Goal: Transaction & Acquisition: Download file/media

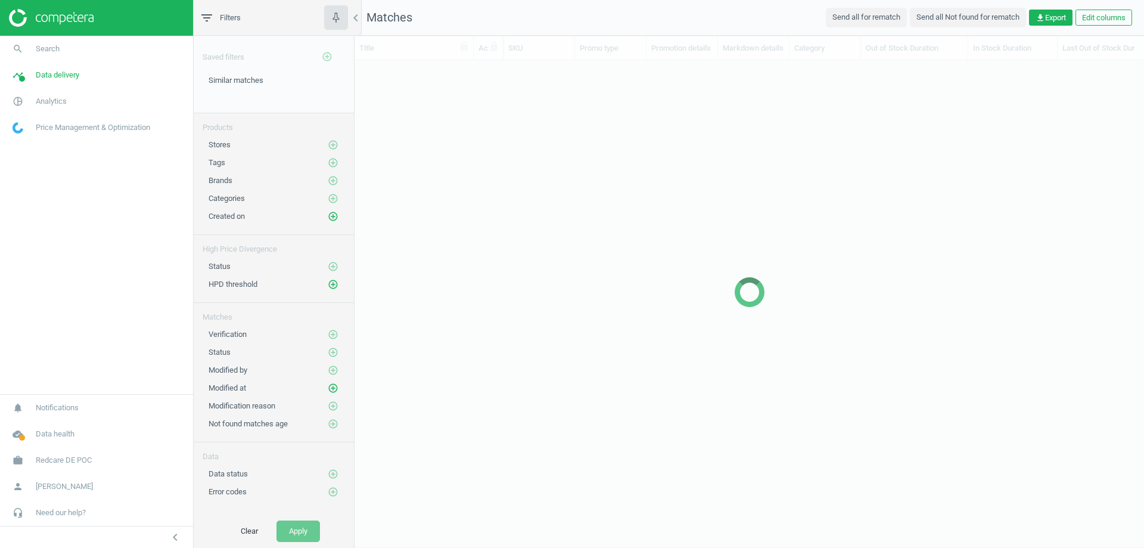
scroll to position [447, 781]
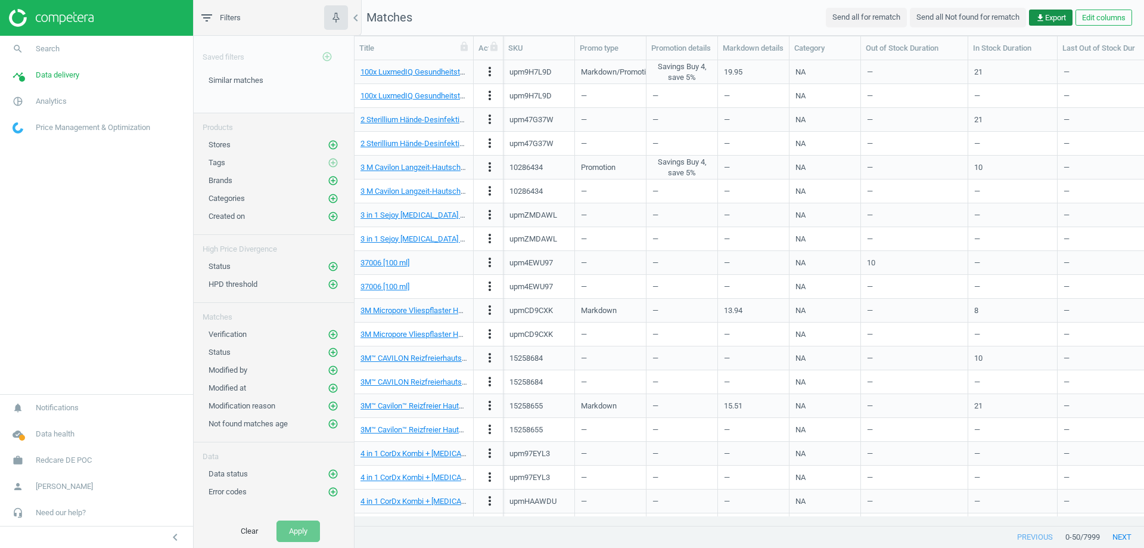
click at [1059, 18] on span "get_app Export" at bounding box center [1051, 18] width 30 height 11
drag, startPoint x: 1059, startPoint y: 17, endPoint x: 1053, endPoint y: 13, distance: 7.8
click at [1053, 13] on span "get_app Export" at bounding box center [1051, 18] width 30 height 11
click at [1048, 18] on span "get_app Export" at bounding box center [1051, 18] width 30 height 11
click at [954, 64] on button "insert_drive_file Report (Excel)" at bounding box center [967, 64] width 207 height 23
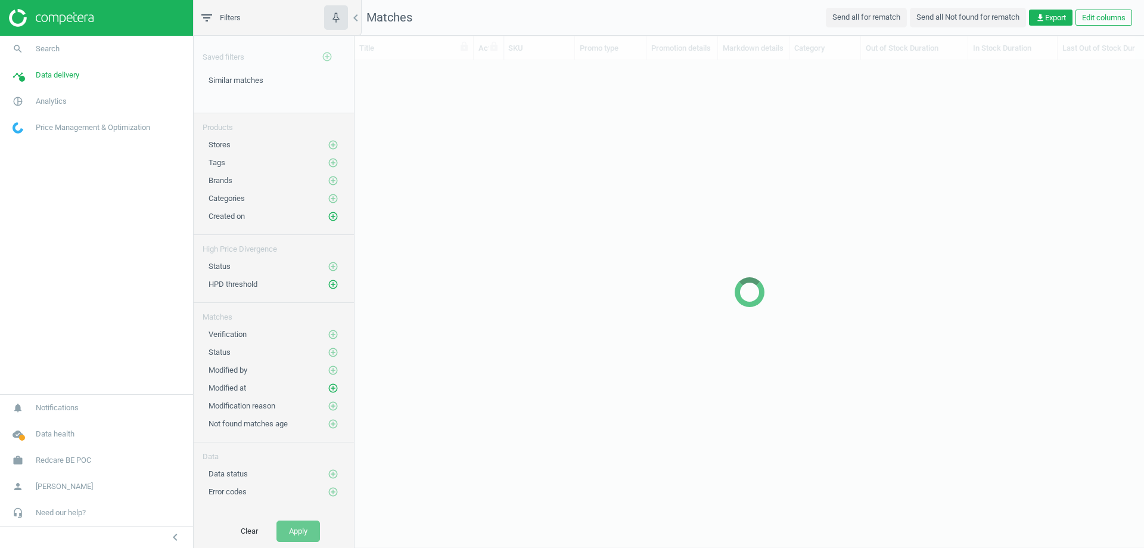
scroll to position [447, 781]
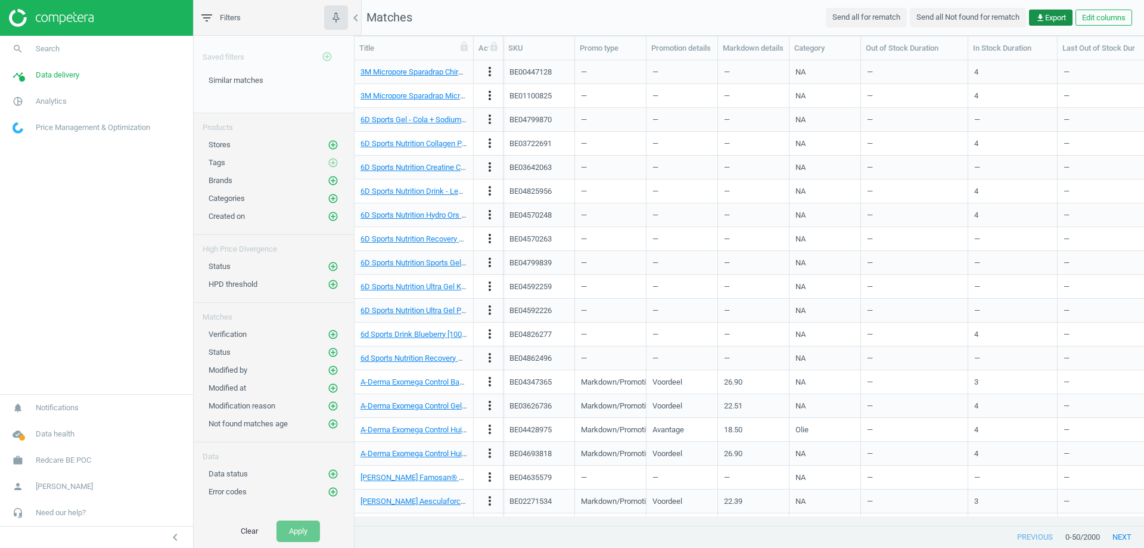
click at [1045, 18] on span "get_app Export" at bounding box center [1051, 18] width 30 height 11
click at [954, 70] on button "insert_drive_file Report (Excel)" at bounding box center [967, 64] width 207 height 23
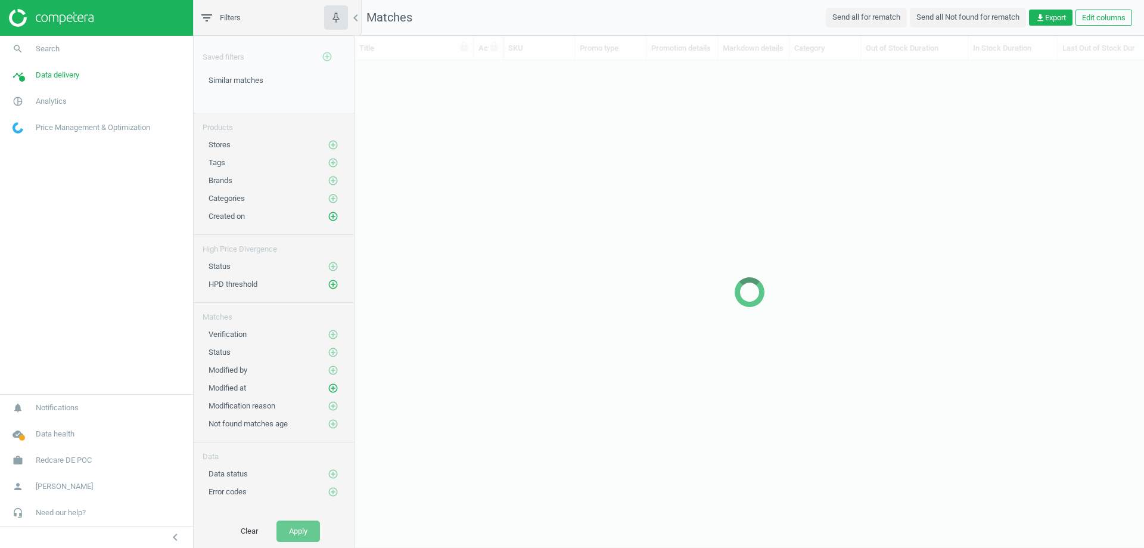
scroll to position [447, 781]
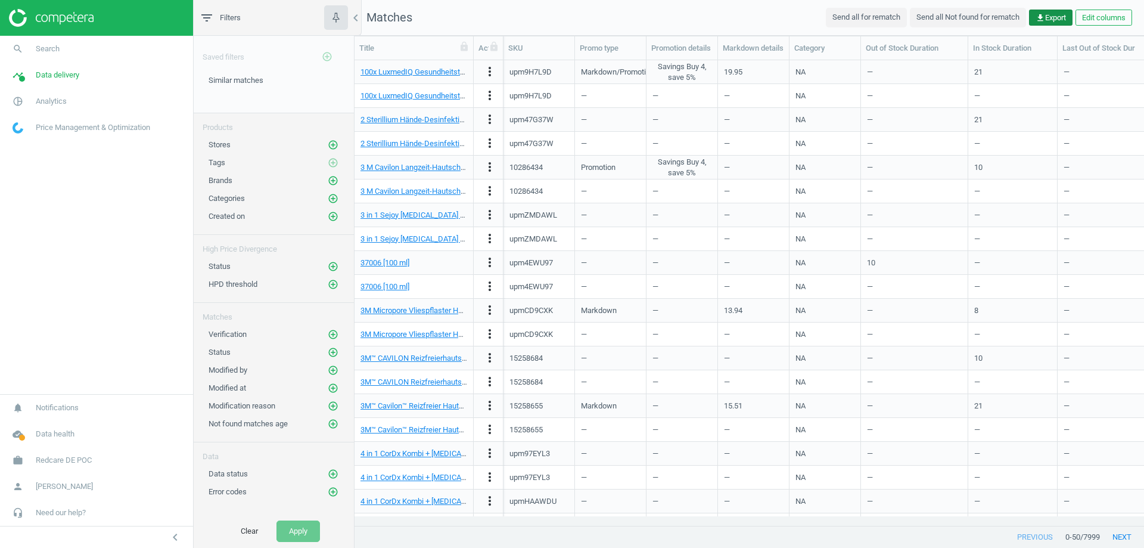
click at [1048, 23] on span "get_app Export" at bounding box center [1051, 18] width 30 height 11
click at [972, 64] on button "insert_drive_file Report (Excel)" at bounding box center [967, 64] width 207 height 23
